Goal: Information Seeking & Learning: Understand process/instructions

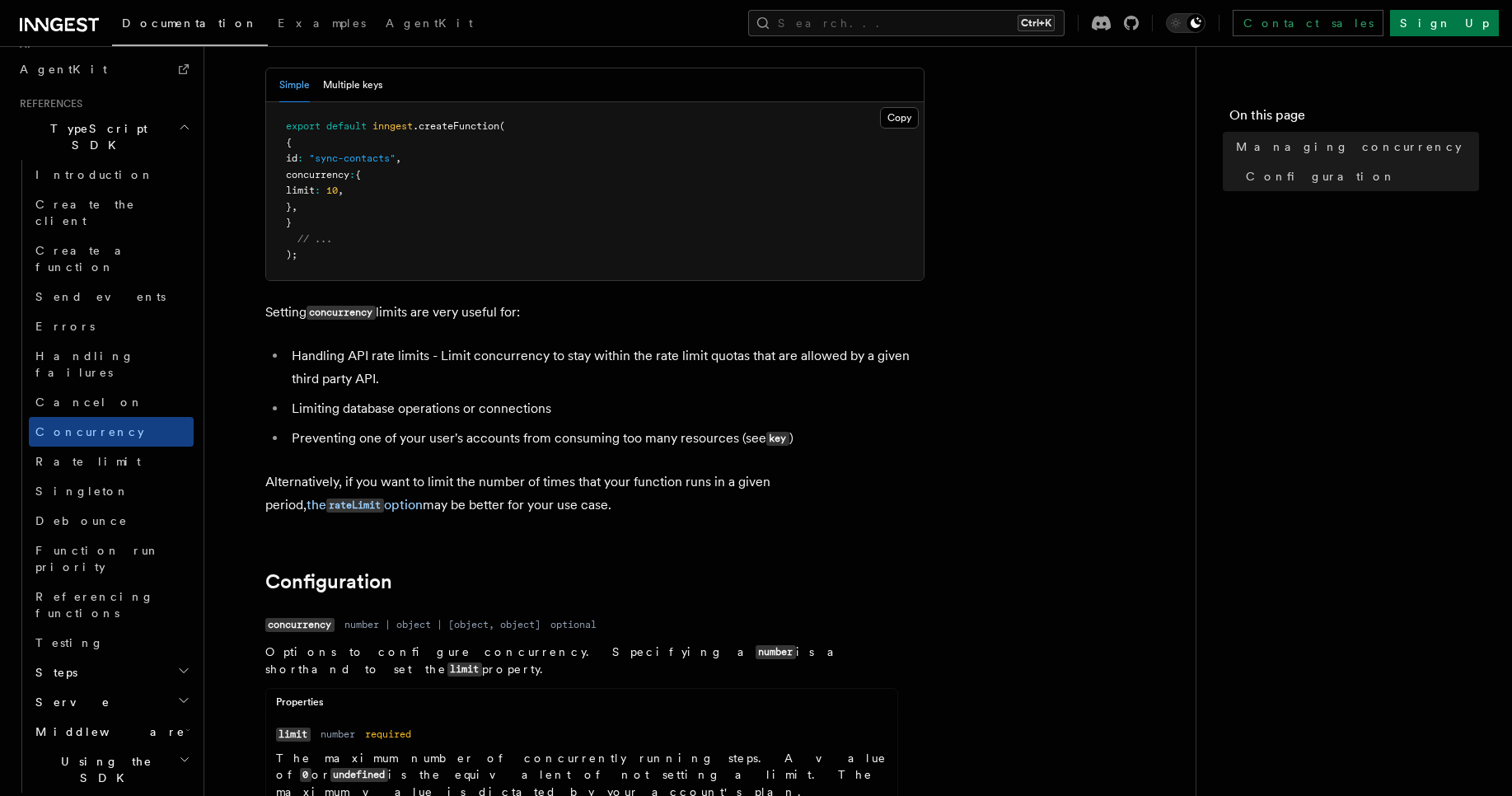
scroll to position [198, 0]
click at [371, 380] on li "Handling API rate limits - Limit concurrency to stay within the rate limit quot…" at bounding box center [606, 364] width 638 height 46
click at [397, 389] on ul "Handling API rate limits - Limit concurrency to stay within the rate limit quot…" at bounding box center [594, 394] width 659 height 106
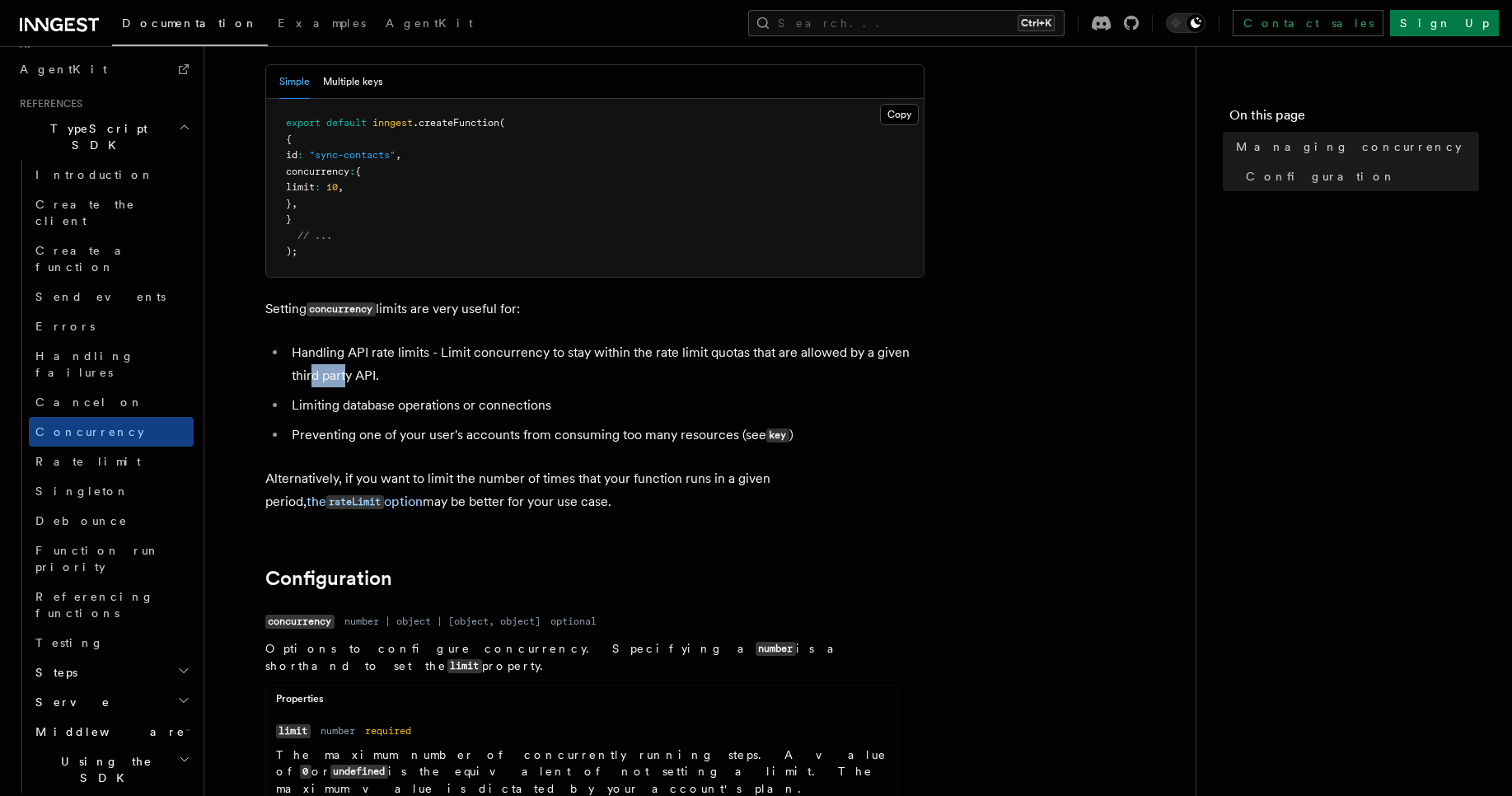
drag, startPoint x: 346, startPoint y: 384, endPoint x: 310, endPoint y: 365, distance: 40.7
click at [310, 365] on li "Handling API rate limits - Limit concurrency to stay within the rate limit quot…" at bounding box center [606, 364] width 638 height 46
click at [310, 394] on li "Limiting database operations or connections" at bounding box center [606, 405] width 638 height 23
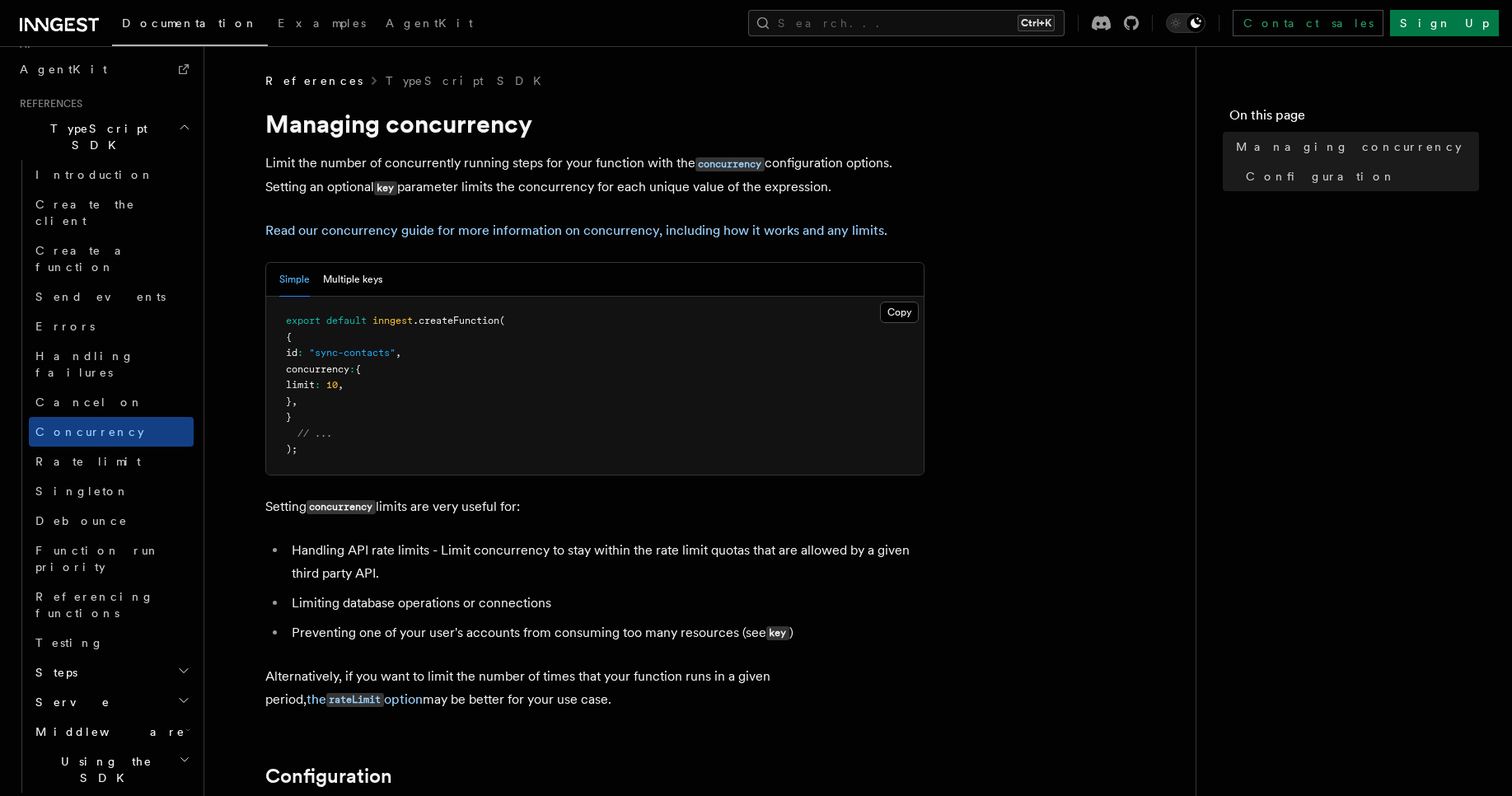
scroll to position [99, 0]
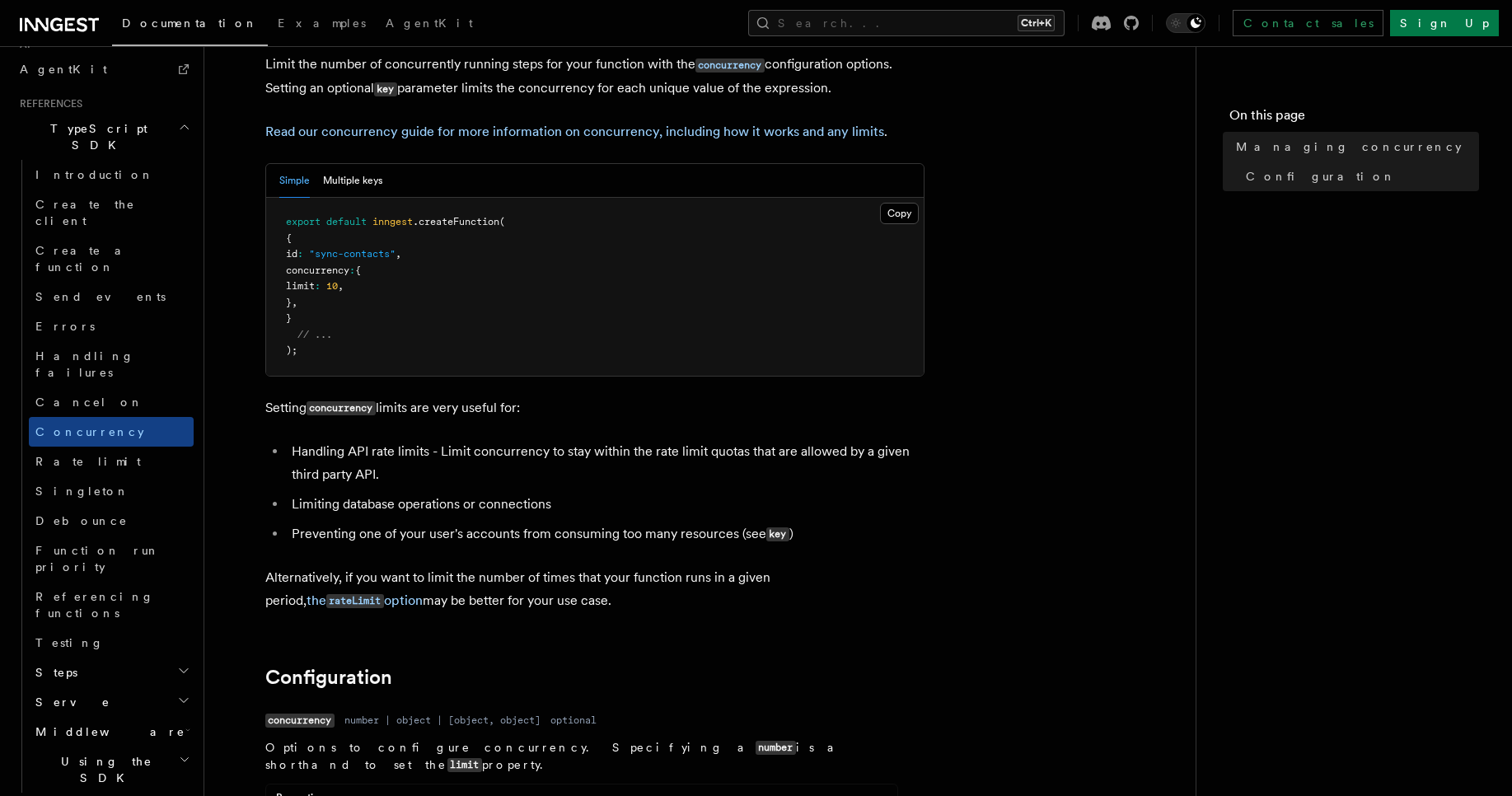
click at [340, 470] on li "Handling API rate limits - Limit concurrency to stay within the rate limit quot…" at bounding box center [606, 463] width 638 height 46
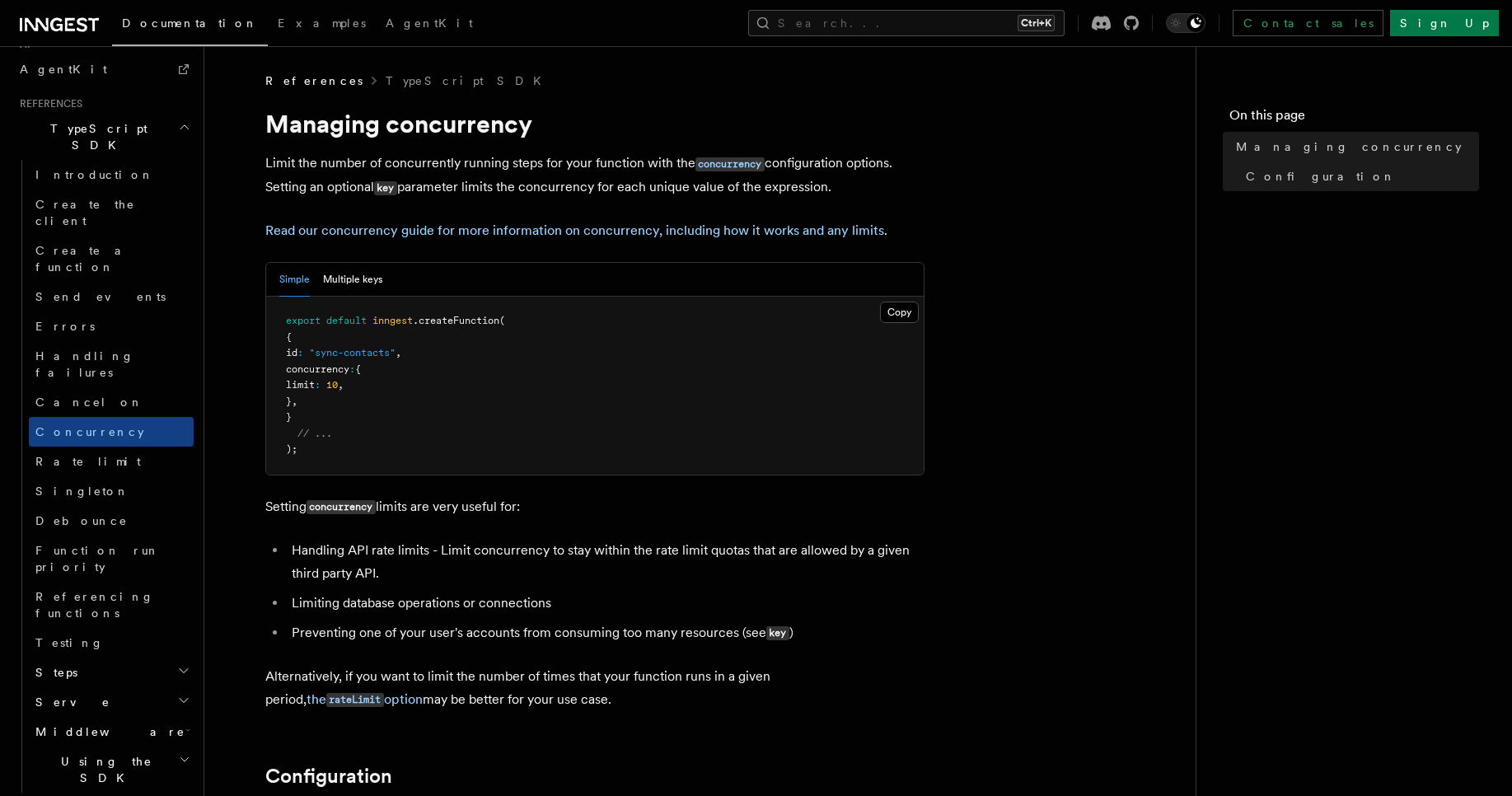
scroll to position [693, 0]
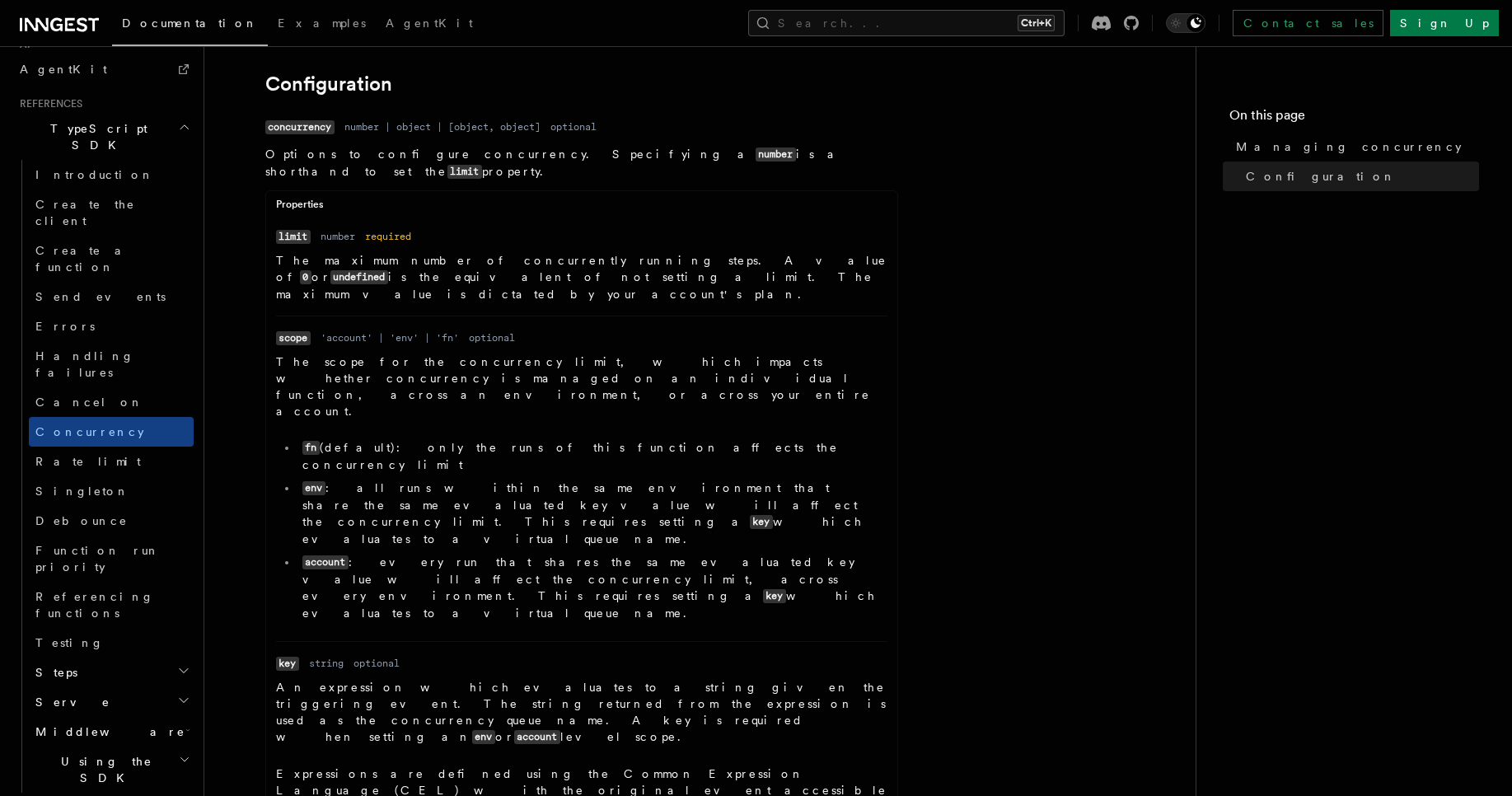
click at [978, 497] on article "References TypeScript SDK Managing concurrency Limit the number of concurrently…" at bounding box center [699, 445] width 939 height 2131
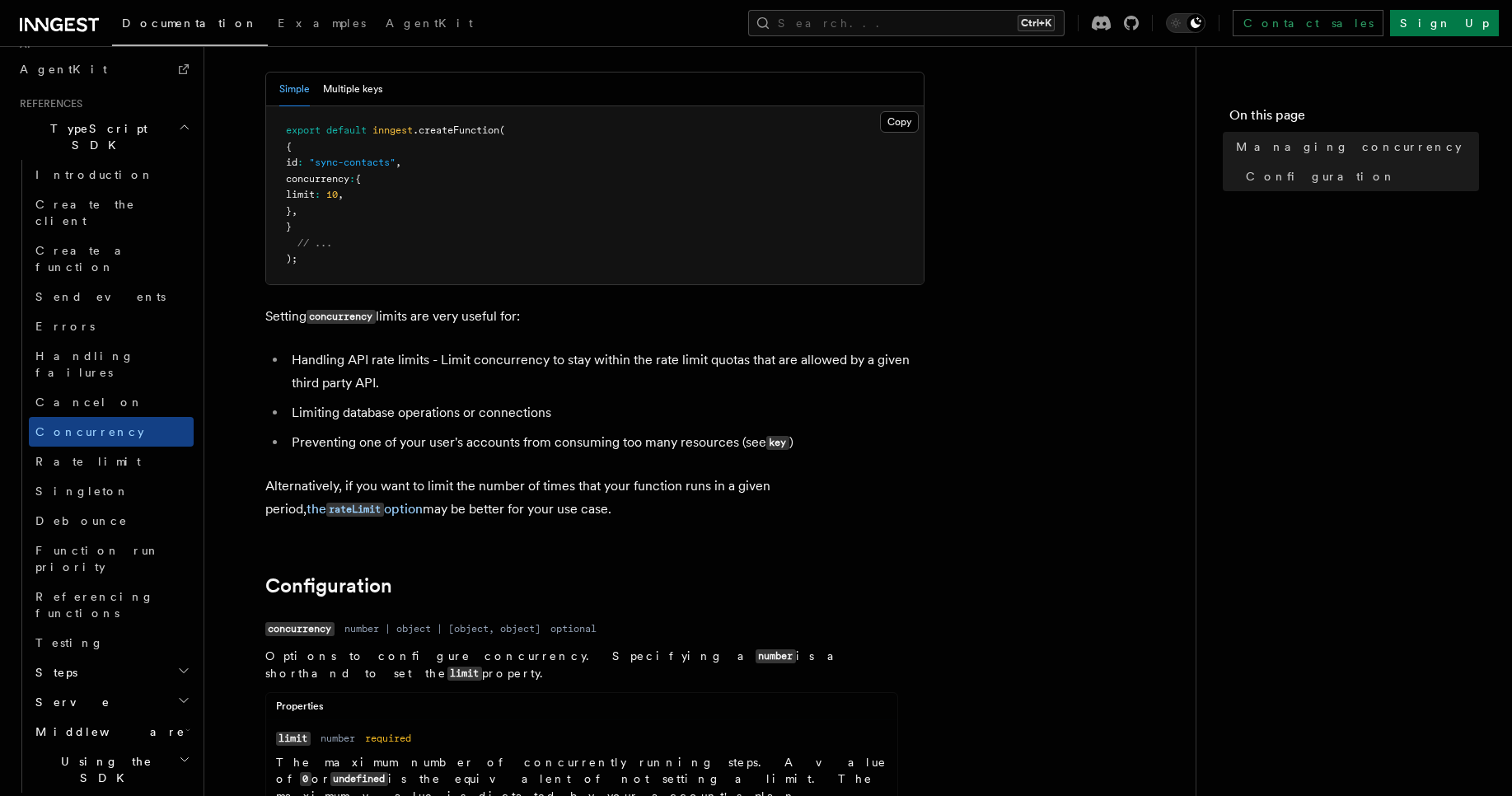
scroll to position [52, 0]
